Goal: Task Accomplishment & Management: Use online tool/utility

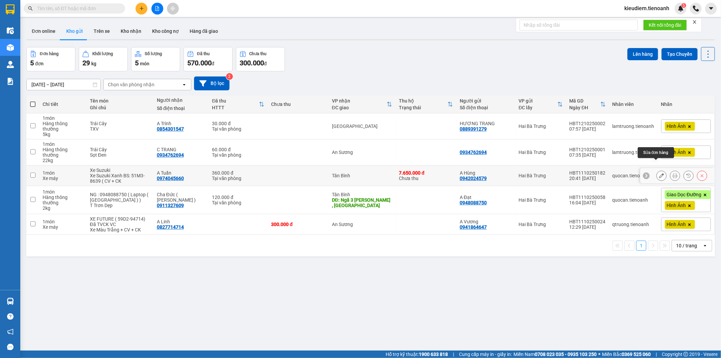
click at [657, 170] on button at bounding box center [661, 176] width 9 height 12
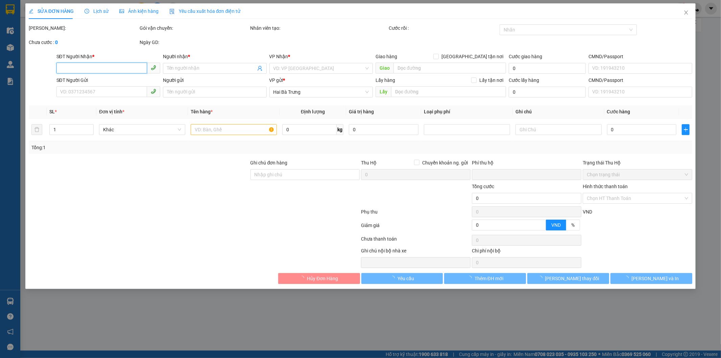
type input "0974045660"
type input "A Tuấn"
type input "0942024579"
type input "A Hùng"
type input "TH CR"
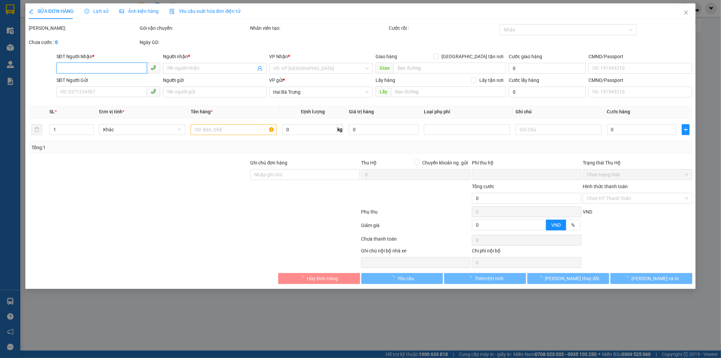
type input "360.000"
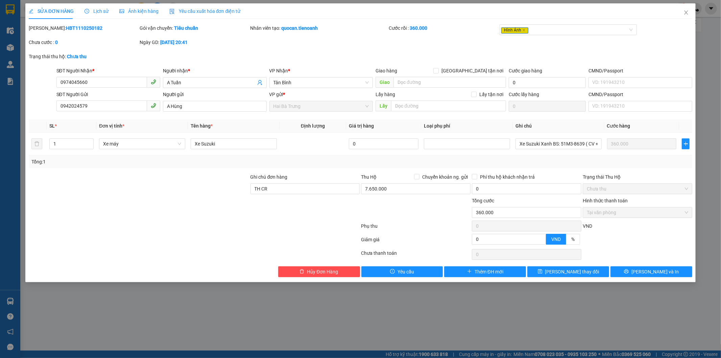
click at [516, 158] on div "Tổng: 1" at bounding box center [360, 161] width 658 height 7
click at [686, 15] on icon "close" at bounding box center [685, 12] width 5 height 5
